Goal: Navigation & Orientation: Find specific page/section

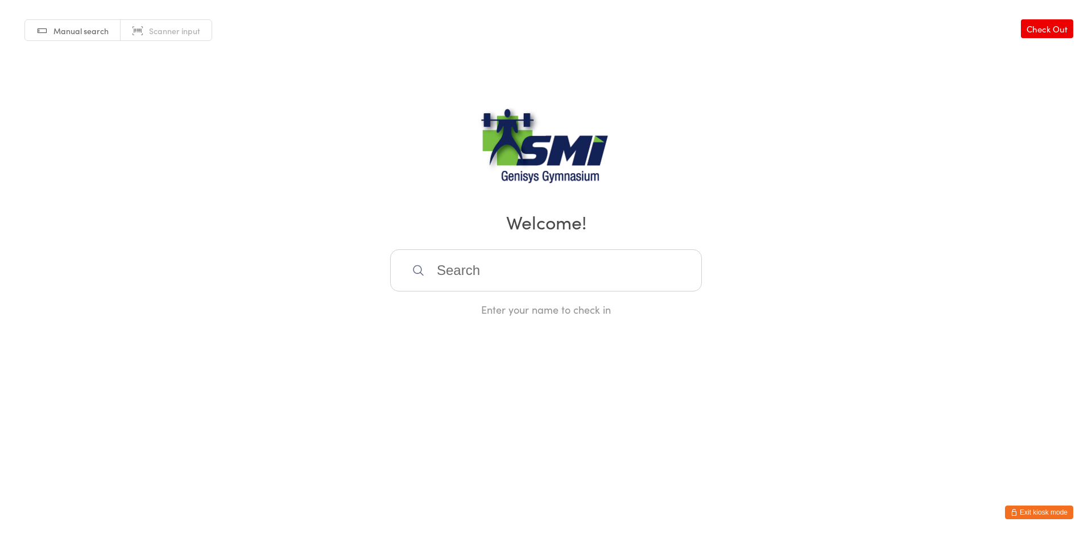
click at [1033, 504] on html "You have now entered Kiosk Mode. Members will be able to check themselves in us…" at bounding box center [546, 269] width 1092 height 538
click at [1034, 505] on html "You have now entered Kiosk Mode. Members will be able to check themselves in us…" at bounding box center [546, 269] width 1092 height 538
click at [1037, 511] on button "Exit kiosk mode" at bounding box center [1039, 512] width 68 height 14
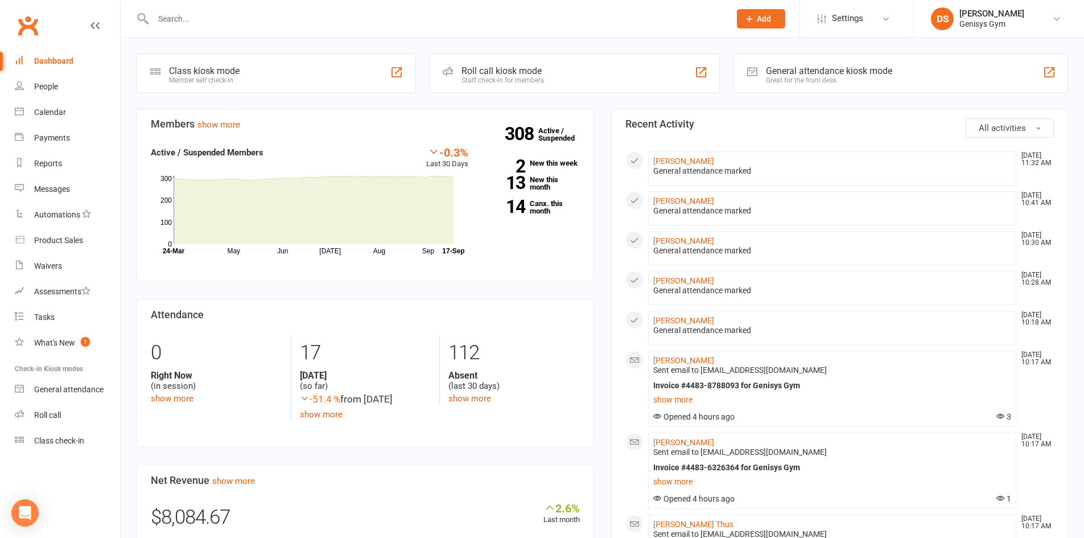
click at [249, 21] on input "text" at bounding box center [436, 19] width 572 height 16
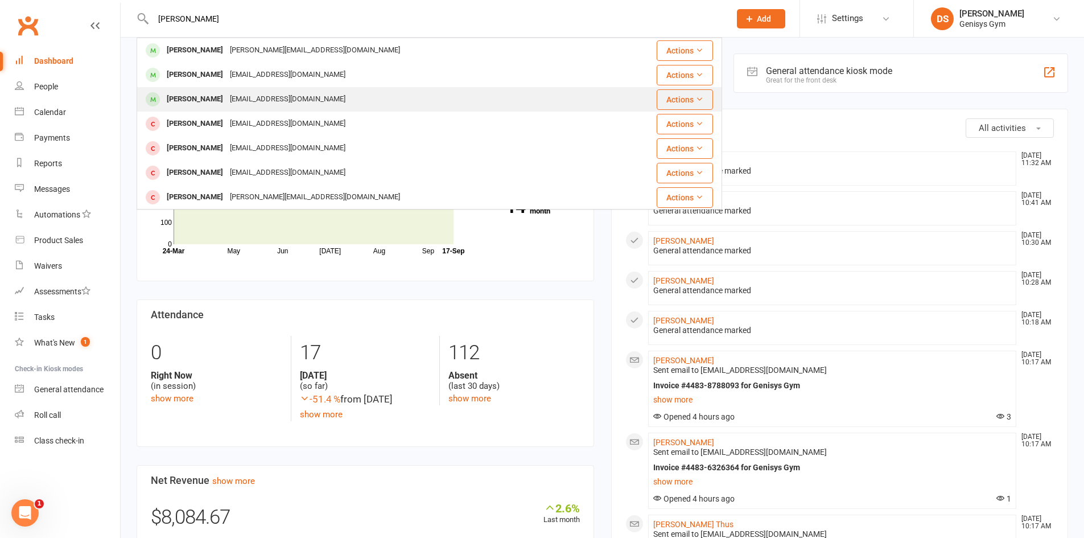
type input "robert"
click at [249, 100] on div "roberttumeth@gmail.com" at bounding box center [287, 99] width 122 height 17
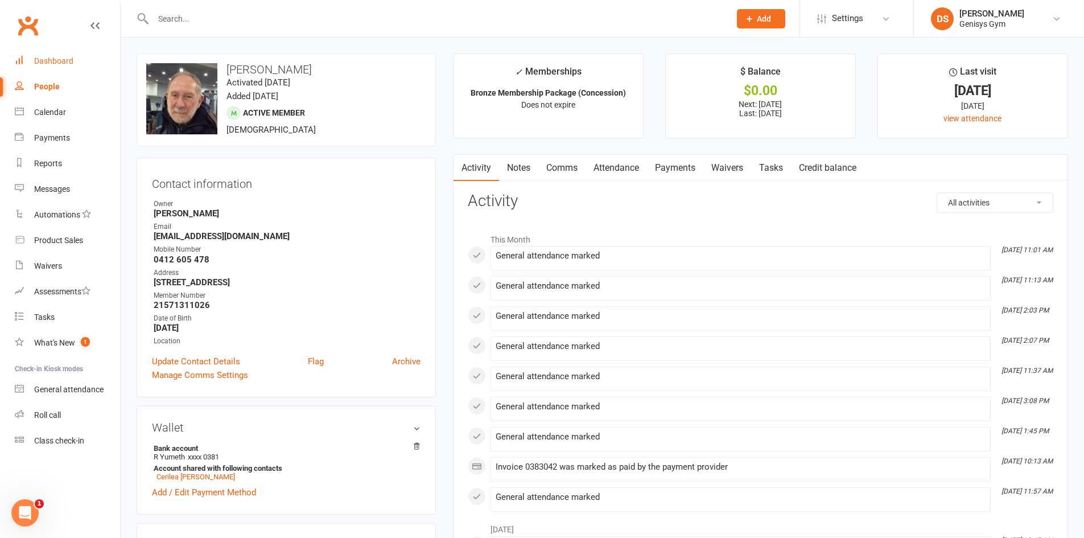
click at [58, 50] on link "Dashboard" at bounding box center [67, 61] width 105 height 26
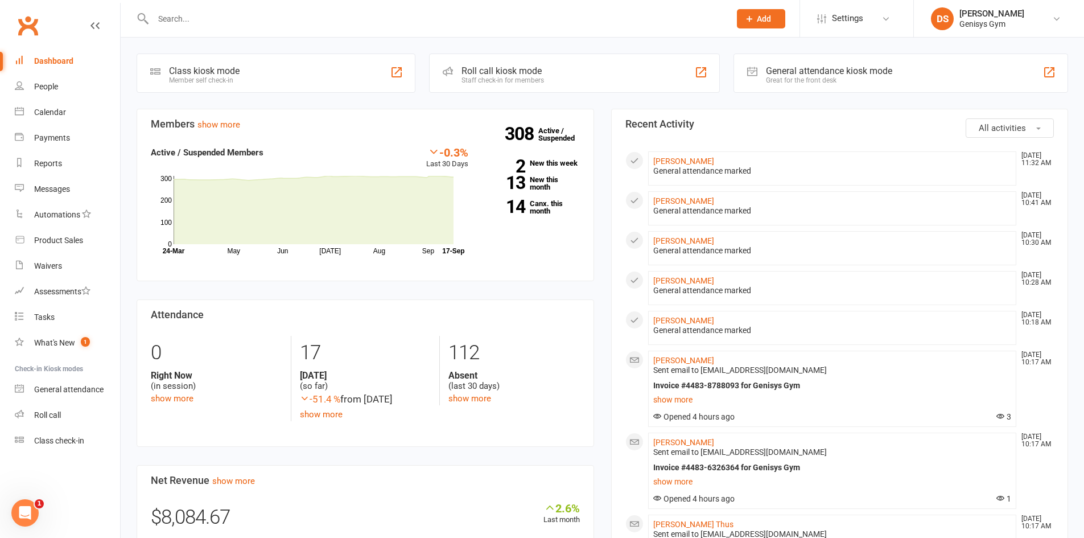
click at [197, 17] on input "text" at bounding box center [436, 19] width 572 height 16
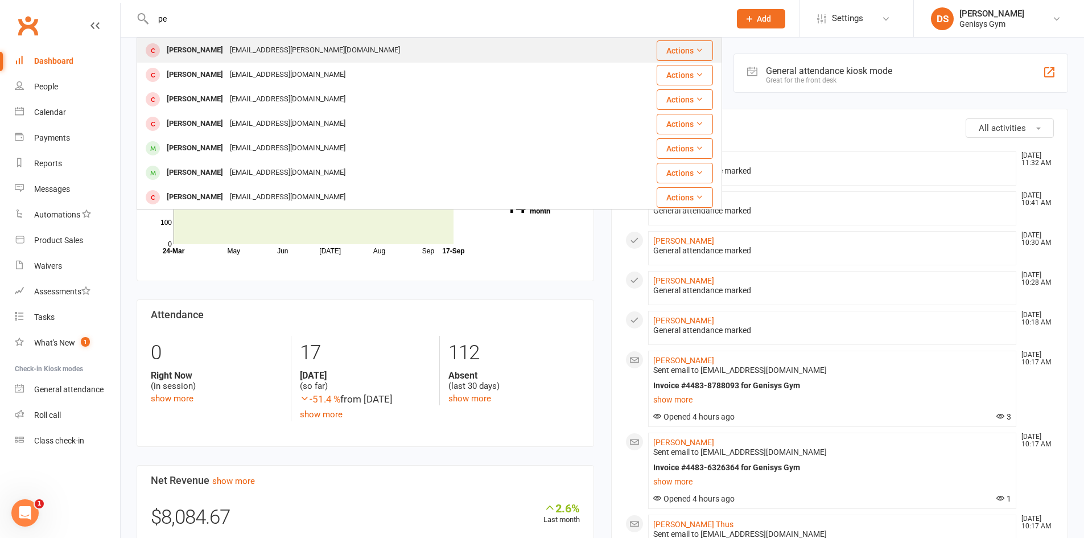
type input "p"
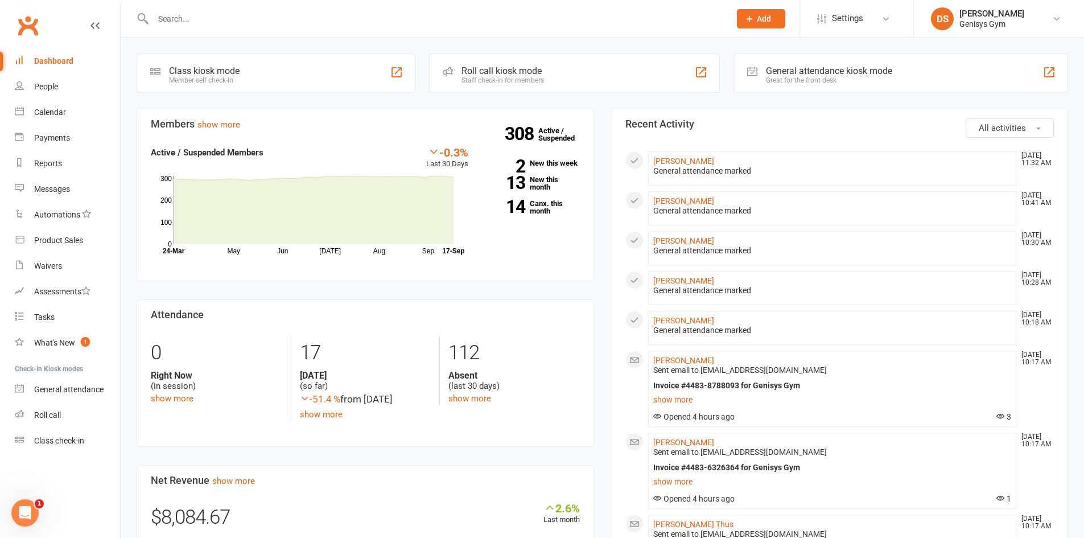
type input "r"
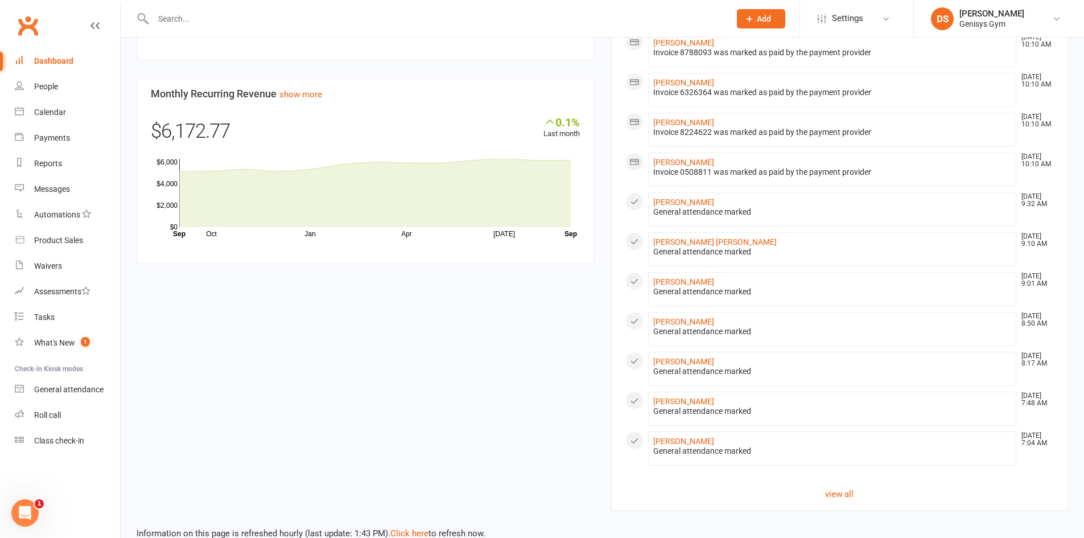
scroll to position [622, 0]
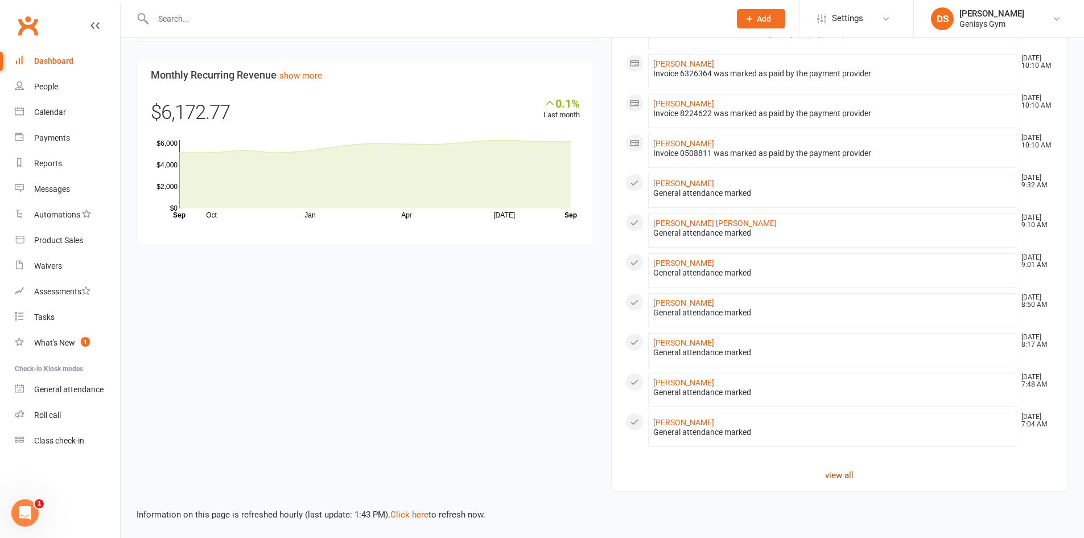
click at [845, 471] on link "view all" at bounding box center [839, 475] width 429 height 14
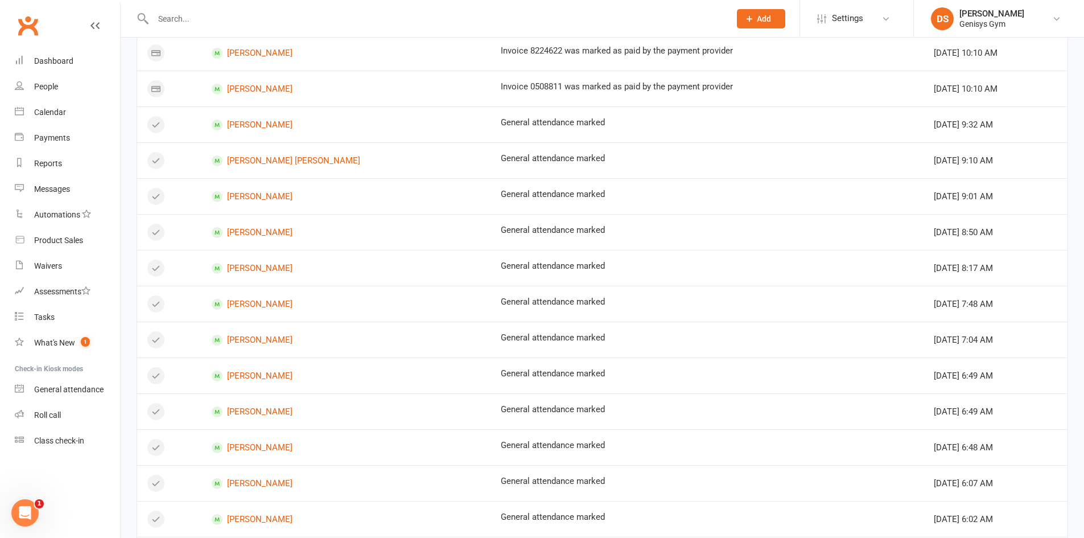
scroll to position [694, 0]
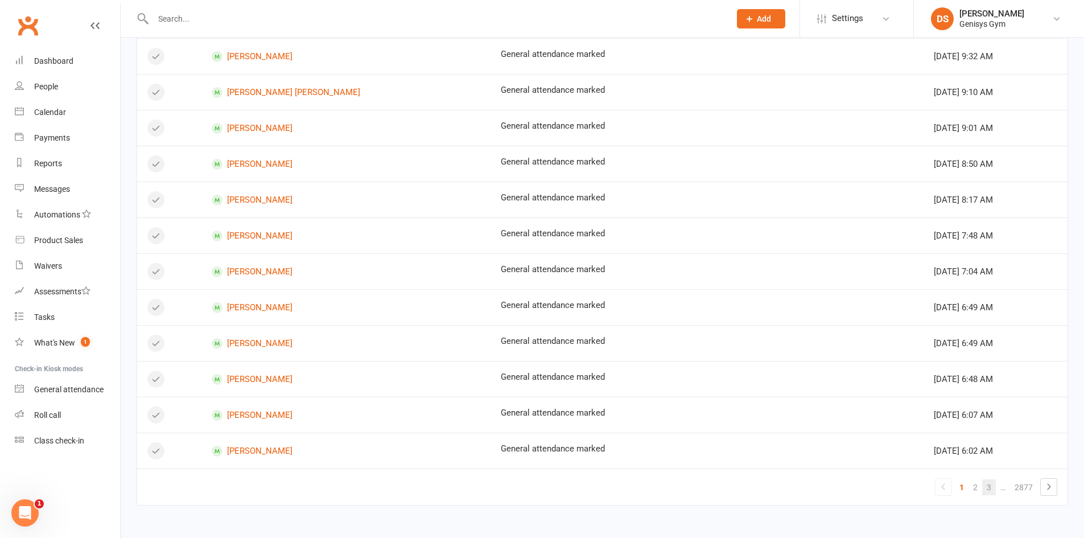
click at [983, 488] on link "3" at bounding box center [989, 487] width 14 height 16
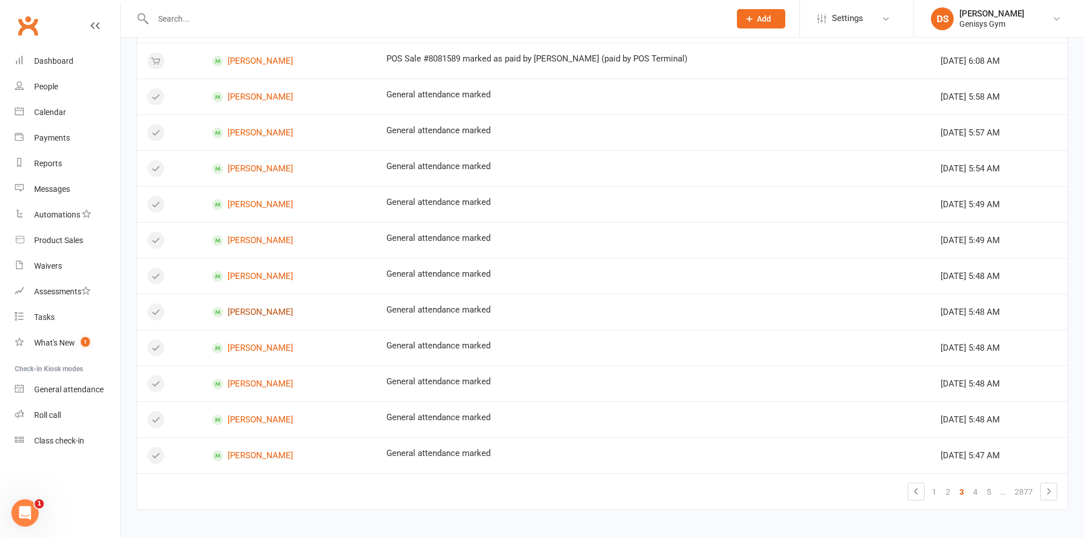
scroll to position [566, 0]
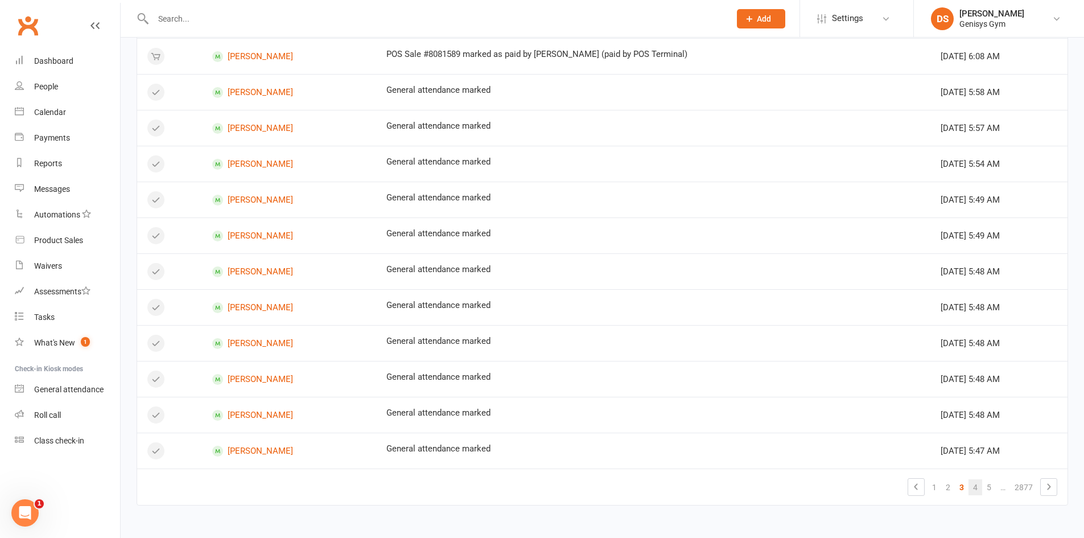
click at [977, 489] on link "4" at bounding box center [975, 487] width 14 height 16
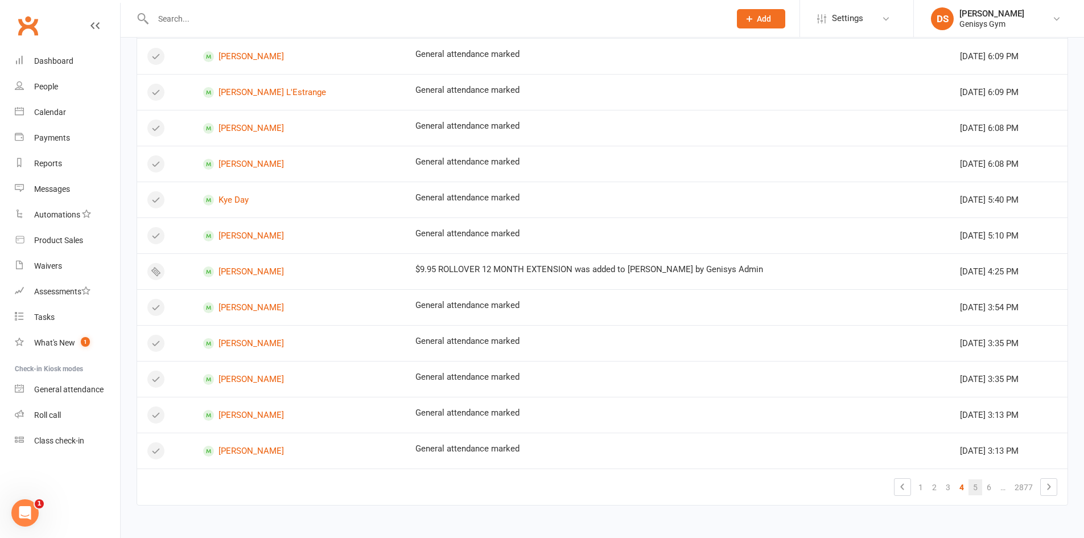
click at [975, 489] on link "5" at bounding box center [975, 487] width 14 height 16
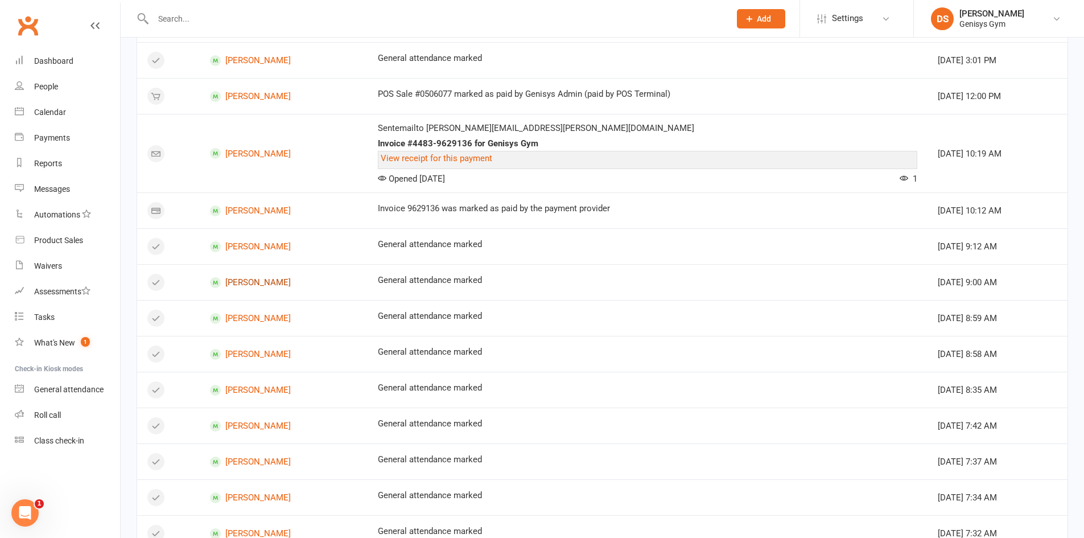
scroll to position [0, 0]
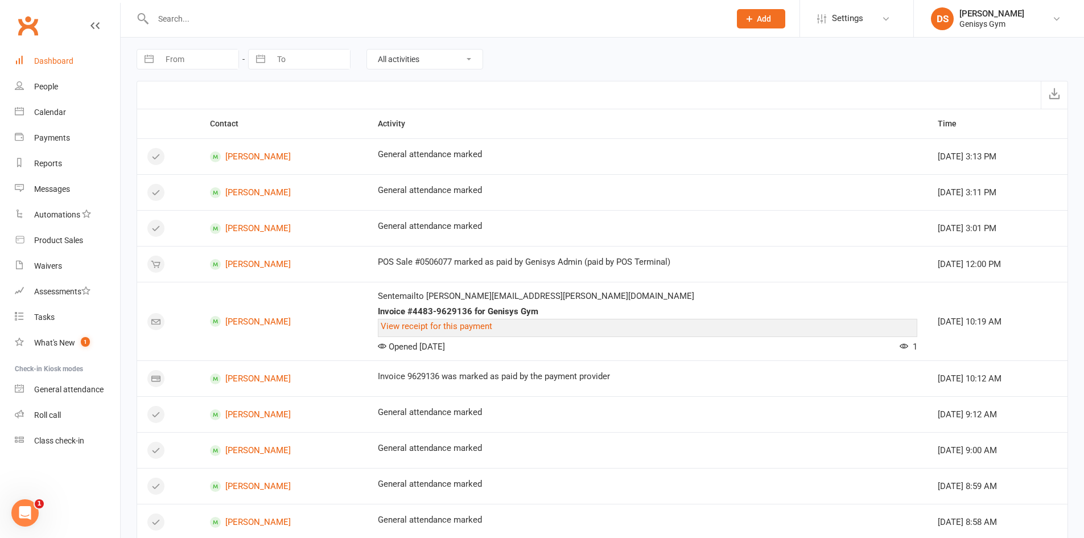
click at [55, 73] on link "Dashboard" at bounding box center [67, 61] width 105 height 26
